Goal: Information Seeking & Learning: Learn about a topic

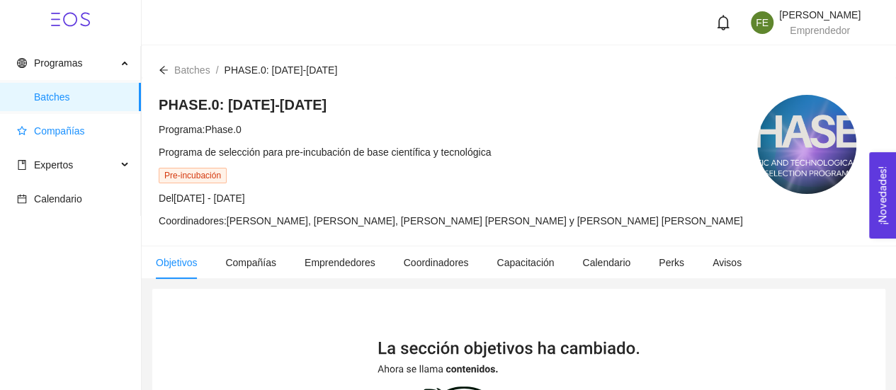
click at [80, 127] on span "Compañías" at bounding box center [59, 130] width 51 height 11
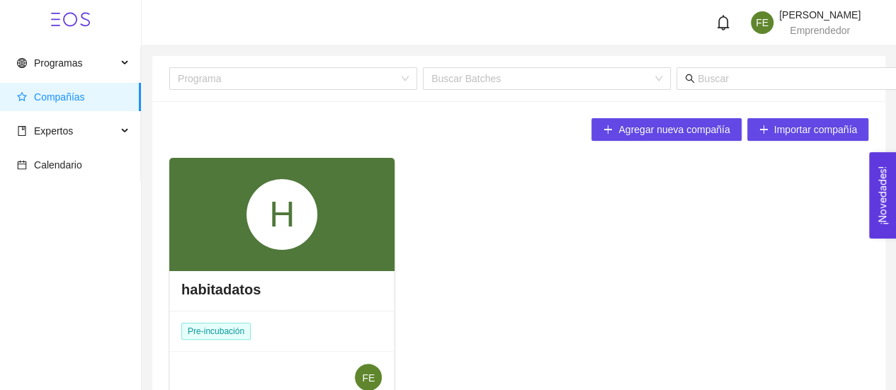
click at [354, 234] on div "H" at bounding box center [281, 214] width 225 height 113
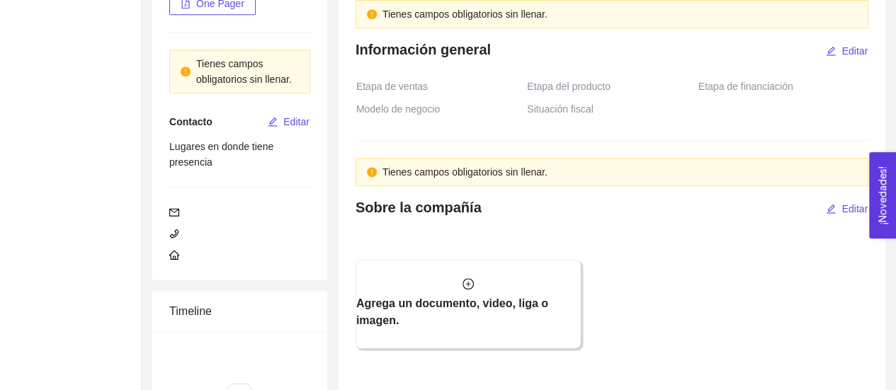
scroll to position [333, 0]
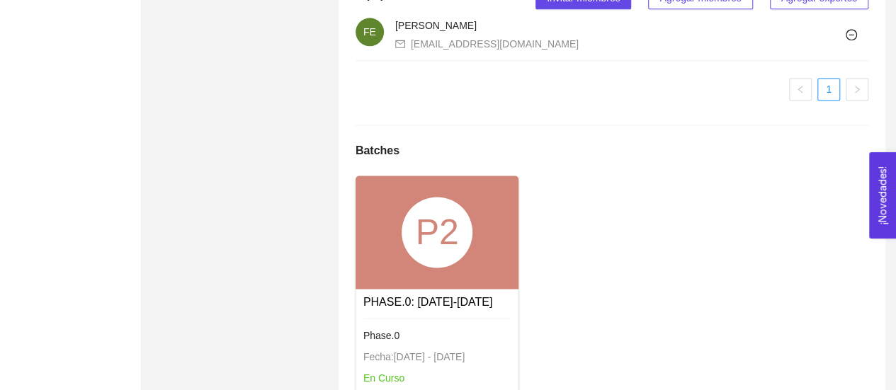
click at [437, 253] on div "P2" at bounding box center [436, 232] width 71 height 71
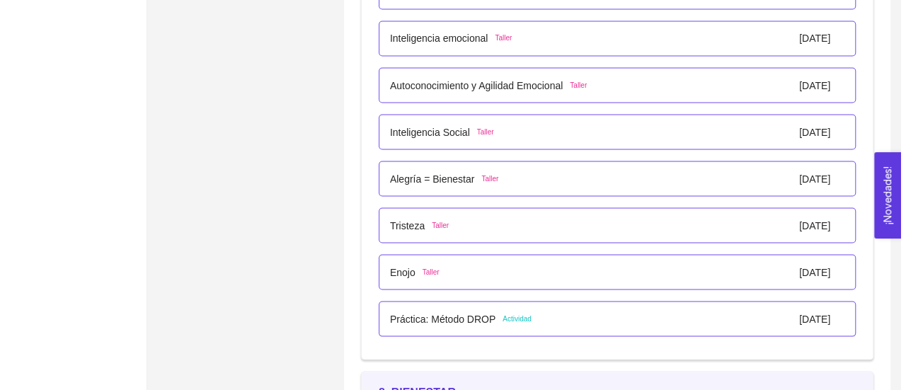
scroll to position [3974, 0]
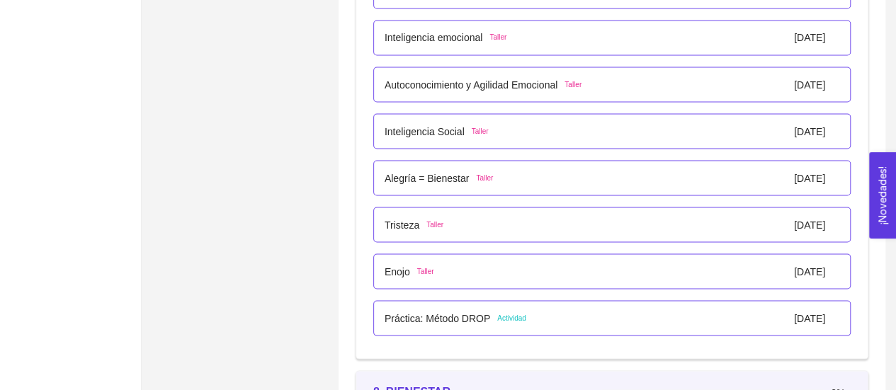
click at [437, 316] on p "Práctica: Método DROP" at bounding box center [436, 318] width 105 height 16
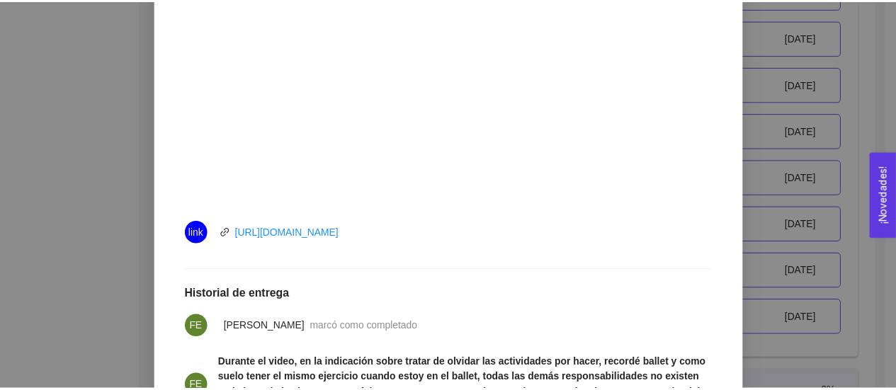
scroll to position [563, 0]
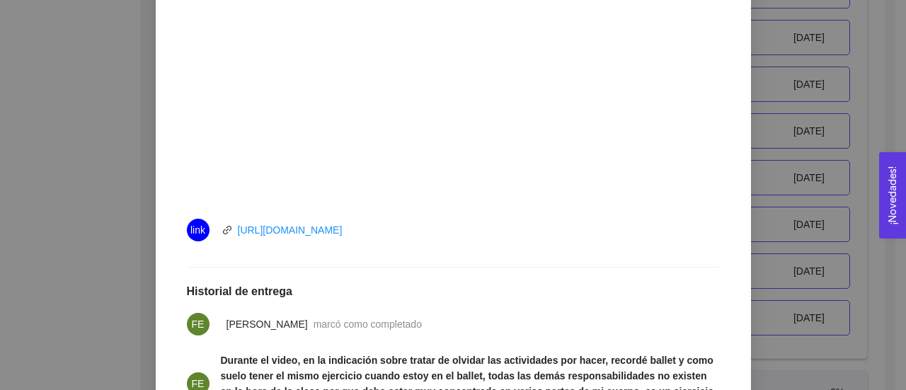
click at [98, 168] on div "7. DESARROLLO PERSONAL El emprendedor desarrollará habilidades de Autoconocimie…" at bounding box center [453, 195] width 906 height 390
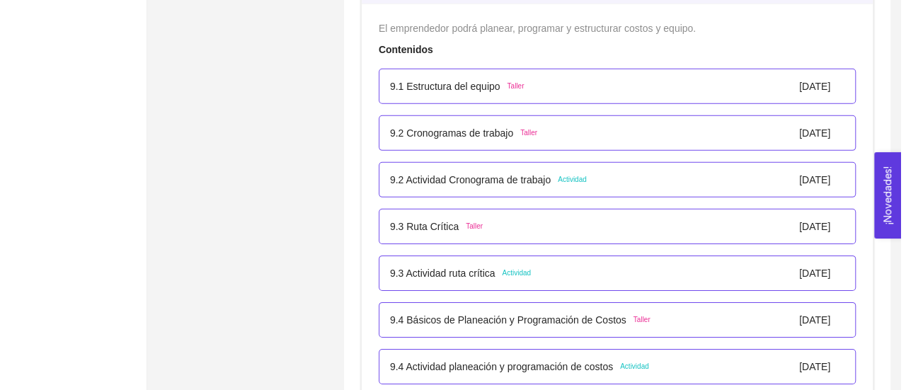
scroll to position [4811, 0]
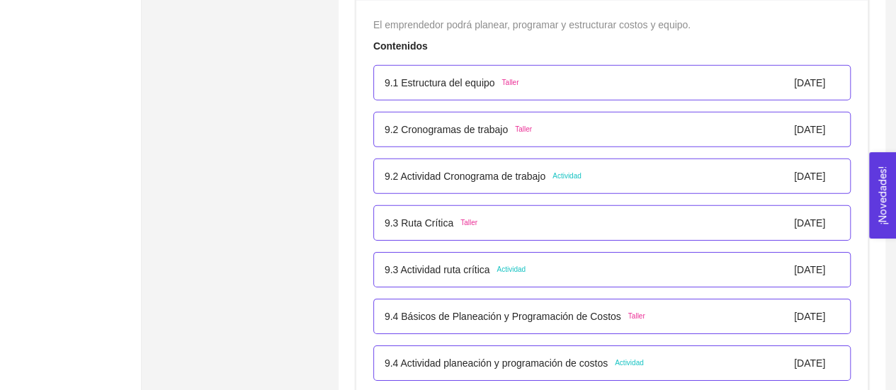
click at [457, 77] on p "9.1 Estructura del equipo" at bounding box center [439, 83] width 110 height 16
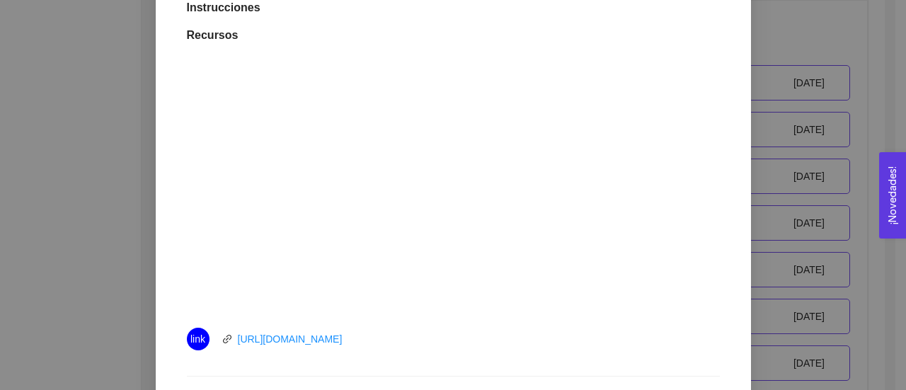
scroll to position [404, 0]
click at [98, 216] on div "9. OPERACIONES El emprendedor podrá planear, programar y estructurar costos y e…" at bounding box center [453, 195] width 906 height 390
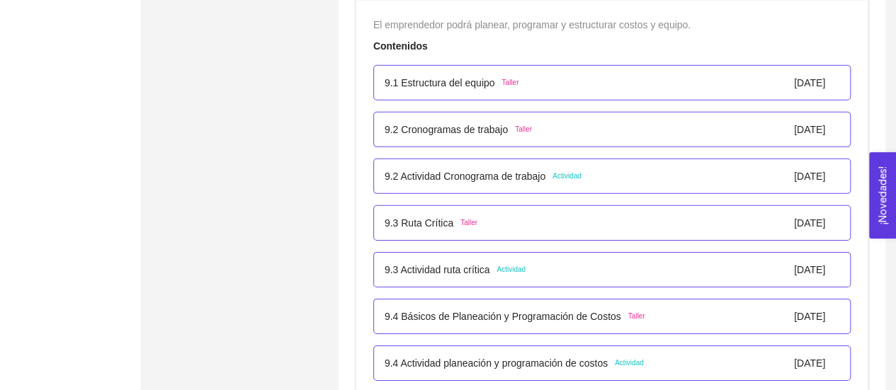
click at [480, 122] on p "9.2 Cronogramas de trabajo" at bounding box center [445, 130] width 123 height 16
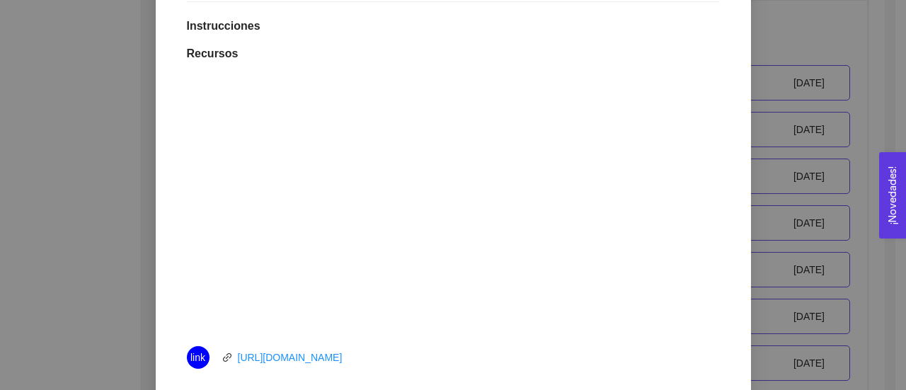
scroll to position [387, 0]
